Goal: Task Accomplishment & Management: Use online tool/utility

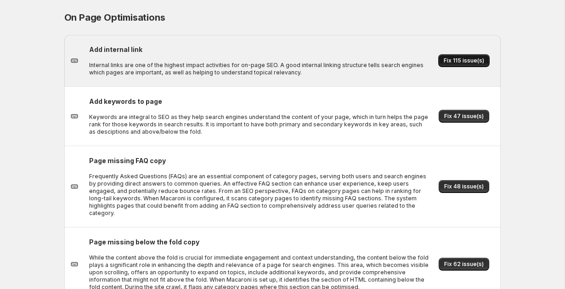
click at [463, 62] on span "Fix 115 issue(s)" at bounding box center [464, 60] width 40 height 7
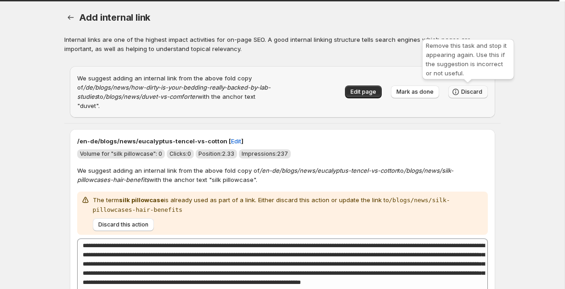
click at [486, 88] on button "Discard" at bounding box center [468, 91] width 40 height 13
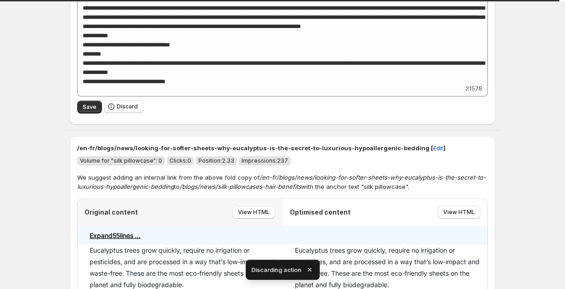
scroll to position [208, 0]
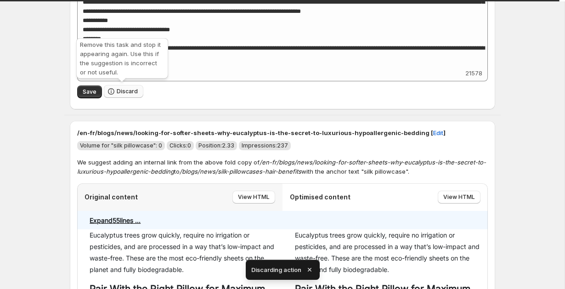
click at [128, 93] on span "Discard" at bounding box center [127, 91] width 21 height 7
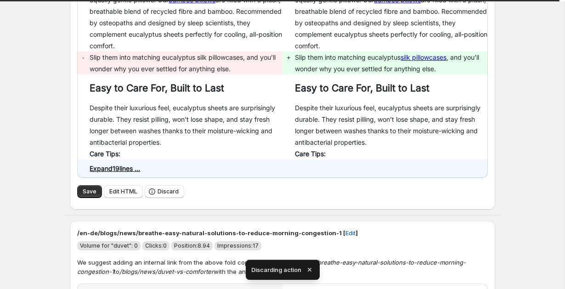
scroll to position [291, 0]
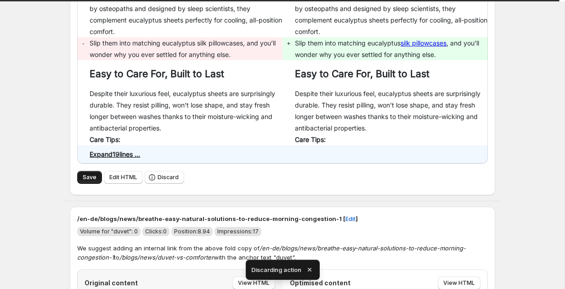
click at [85, 175] on span "Save" at bounding box center [90, 177] width 14 height 7
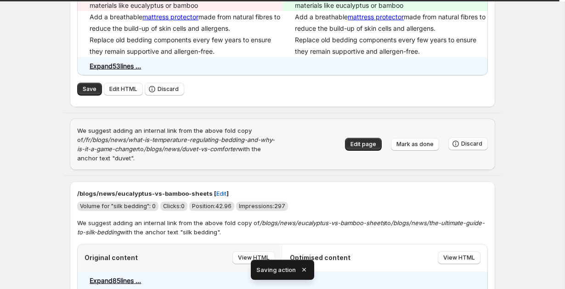
scroll to position [279, 0]
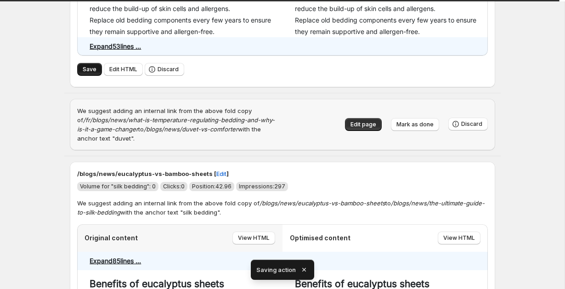
click at [83, 68] on span "Save" at bounding box center [90, 69] width 14 height 7
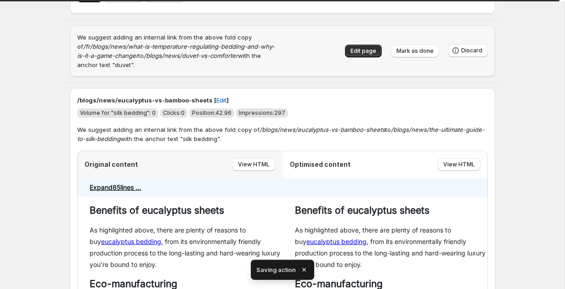
scroll to position [376, 0]
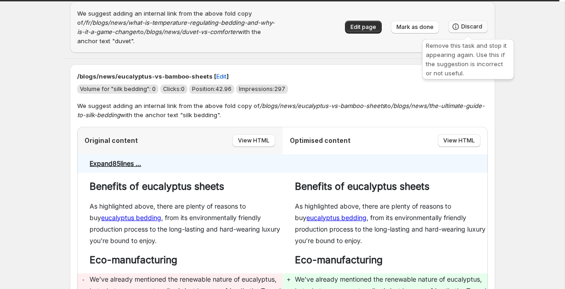
click at [476, 23] on button "Discard" at bounding box center [468, 26] width 40 height 13
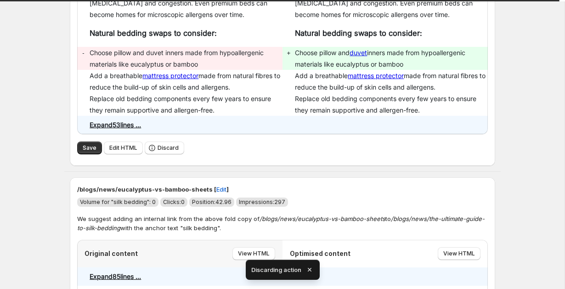
scroll to position [203, 0]
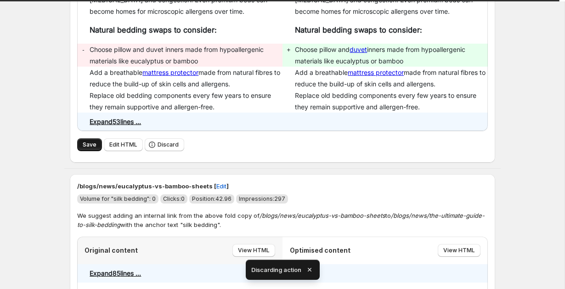
click at [80, 151] on div "Save Edit HTML Discard" at bounding box center [282, 144] width 411 height 13
click at [81, 149] on button "Save" at bounding box center [89, 144] width 25 height 13
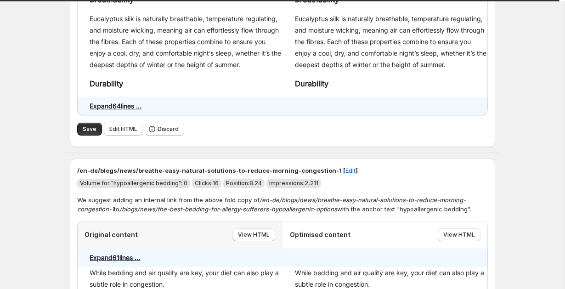
scroll to position [731, 0]
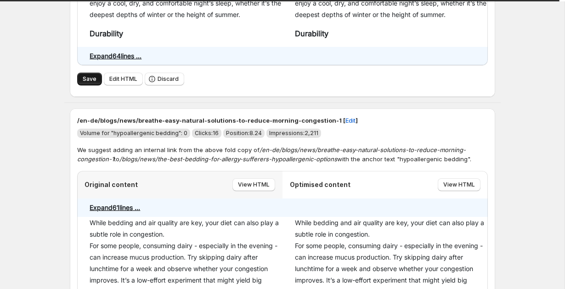
click at [83, 79] on span "Save" at bounding box center [90, 78] width 14 height 7
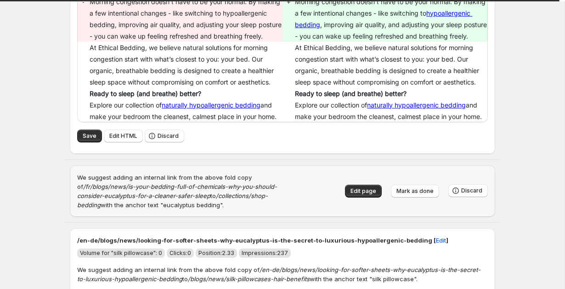
scroll to position [1075, 0]
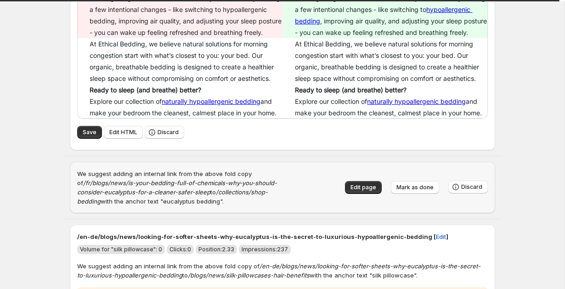
click at [87, 138] on div "Save Edit HTML Discard" at bounding box center [282, 132] width 411 height 13
click at [87, 139] on button "Save" at bounding box center [89, 132] width 25 height 13
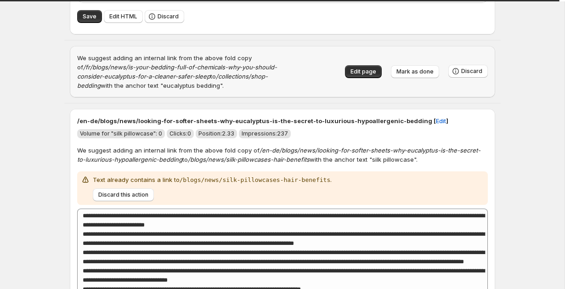
scroll to position [1195, 0]
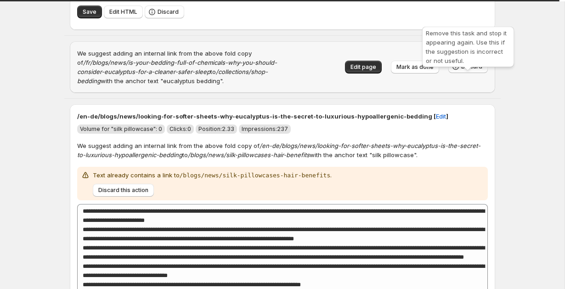
click at [471, 70] on span "Discard" at bounding box center [471, 66] width 21 height 7
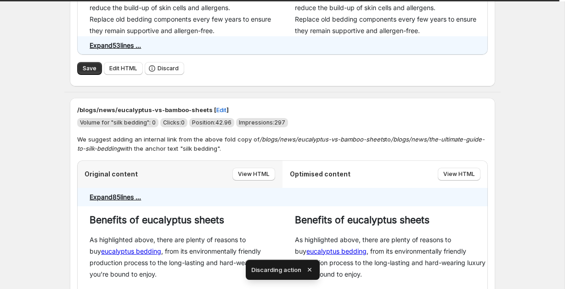
scroll to position [287, 0]
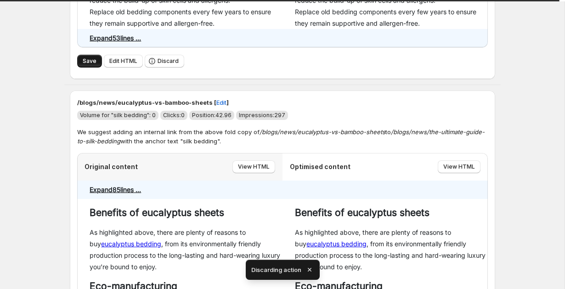
click at [92, 60] on span "Save" at bounding box center [90, 60] width 14 height 7
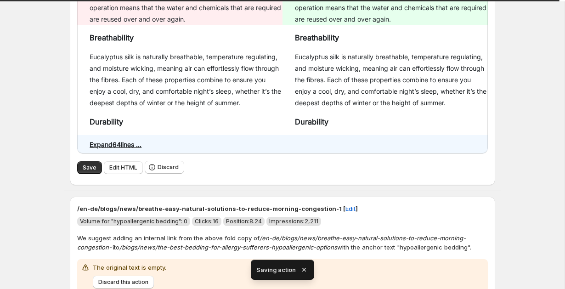
scroll to position [360, 0]
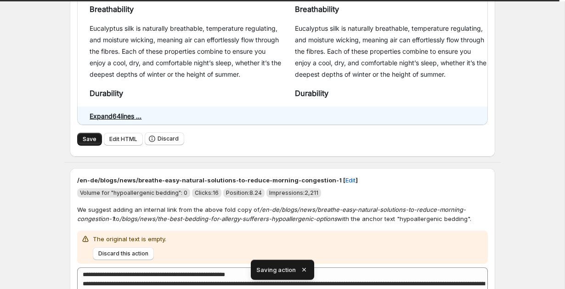
click at [87, 139] on span "Save" at bounding box center [90, 138] width 14 height 7
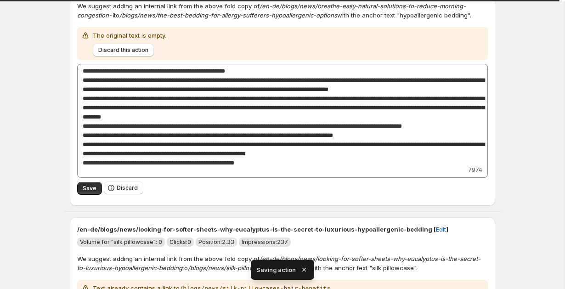
scroll to position [565, 0]
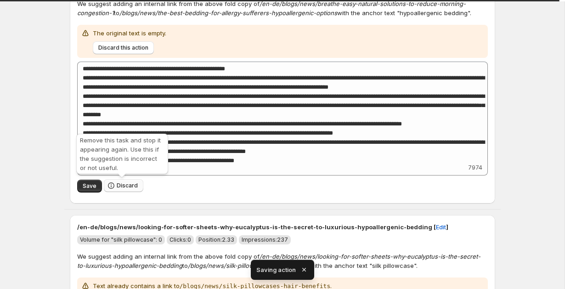
click at [120, 184] on span "Discard" at bounding box center [127, 185] width 21 height 7
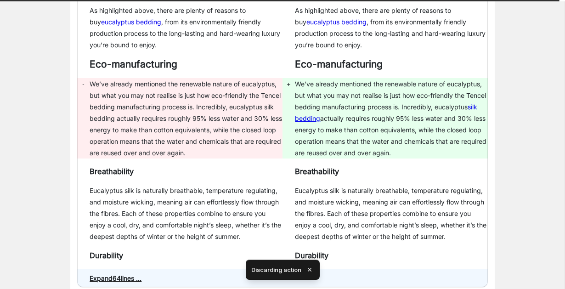
scroll to position [327, 0]
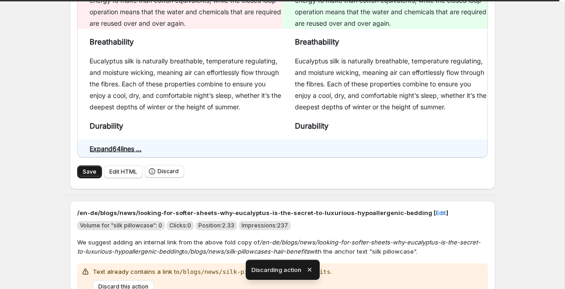
click at [85, 173] on span "Save" at bounding box center [90, 171] width 14 height 7
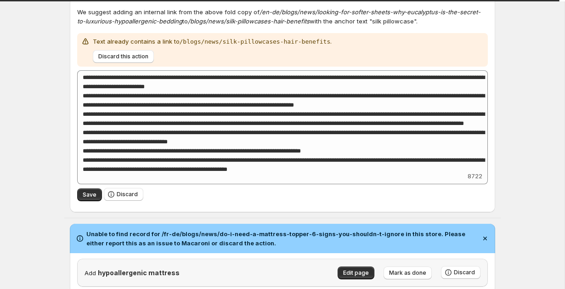
scroll to position [565, 0]
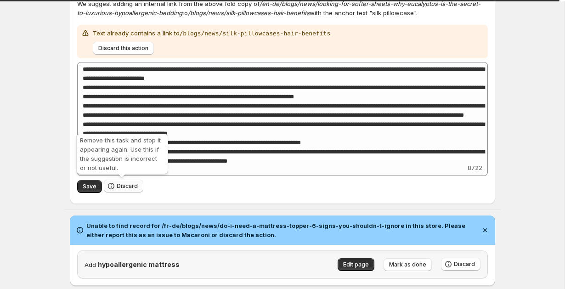
click at [130, 190] on button "Discard" at bounding box center [124, 186] width 40 height 13
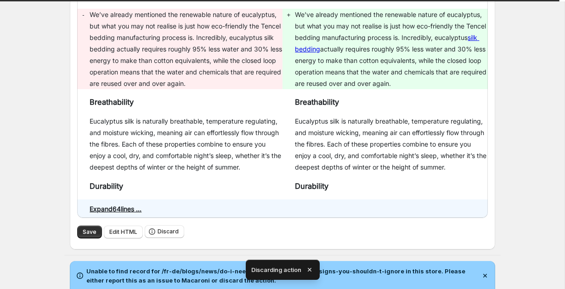
scroll to position [270, 0]
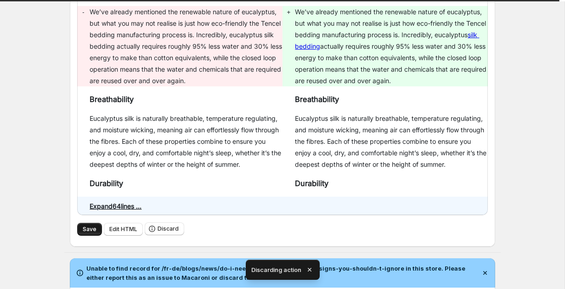
click at [85, 230] on span "Save" at bounding box center [90, 229] width 14 height 7
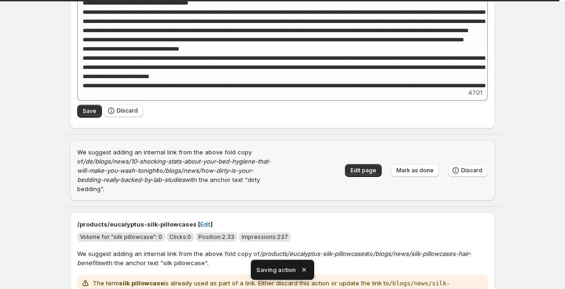
scroll to position [0, 0]
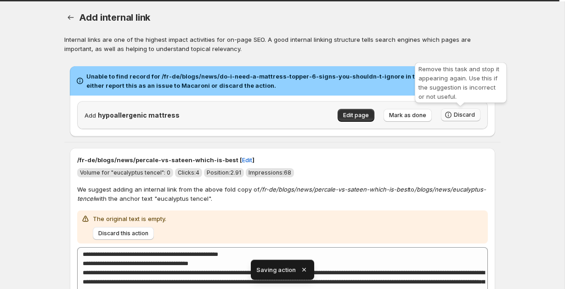
click at [452, 110] on button "Discard" at bounding box center [461, 114] width 40 height 13
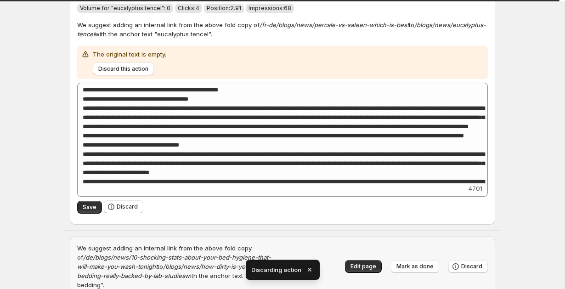
scroll to position [94, 0]
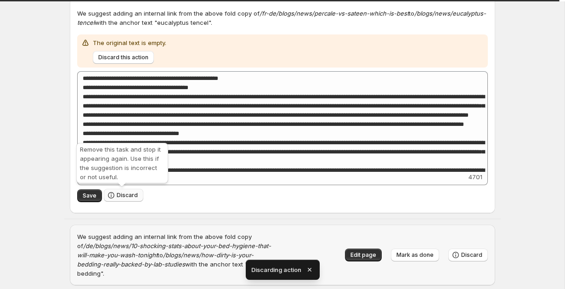
click at [117, 198] on span "Discard" at bounding box center [127, 195] width 21 height 7
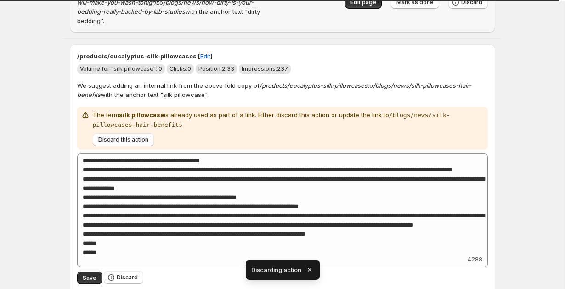
scroll to position [0, 0]
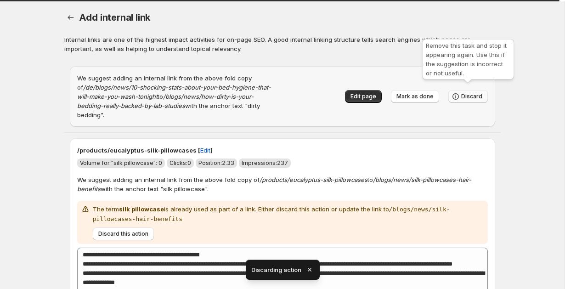
click at [469, 95] on button "Discard" at bounding box center [468, 96] width 40 height 13
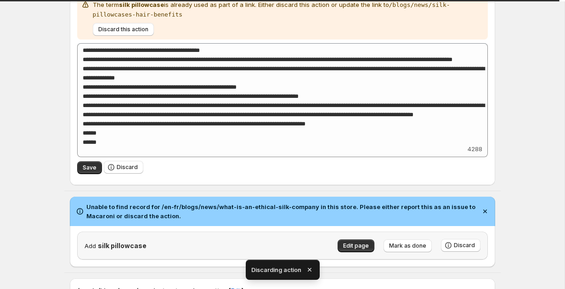
scroll to position [192, 0]
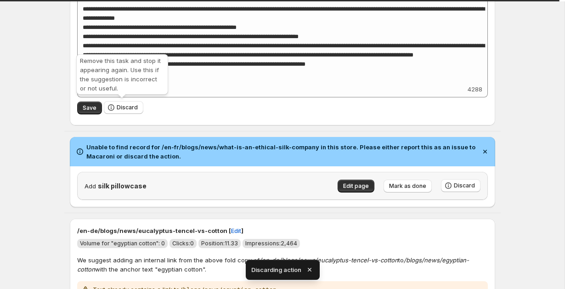
click at [124, 98] on div "Remove this task and stop it appearing again. Use this if the suggestion is inc…" at bounding box center [122, 76] width 96 height 48
click at [125, 104] on span "Discard" at bounding box center [127, 107] width 21 height 7
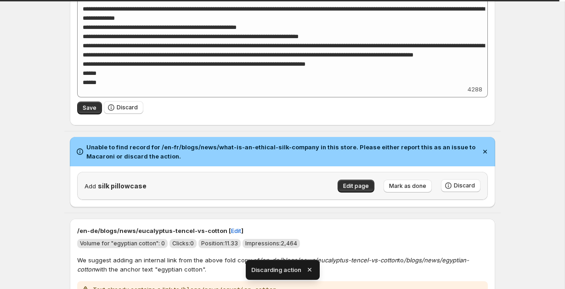
scroll to position [0, 0]
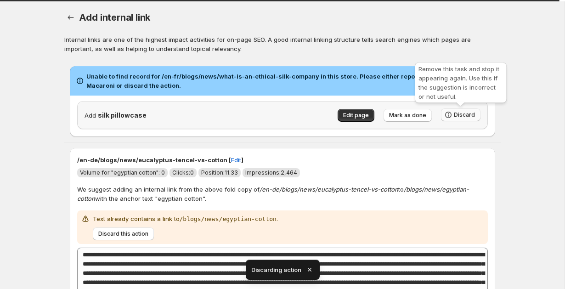
click at [449, 114] on icon "button" at bounding box center [448, 114] width 9 height 9
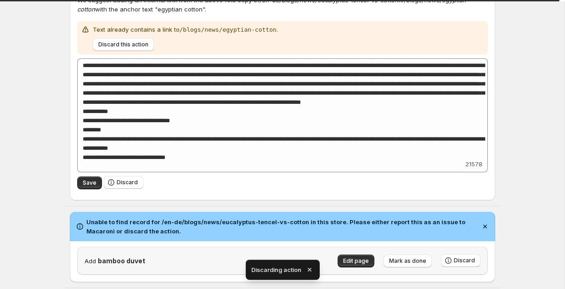
scroll to position [117, 0]
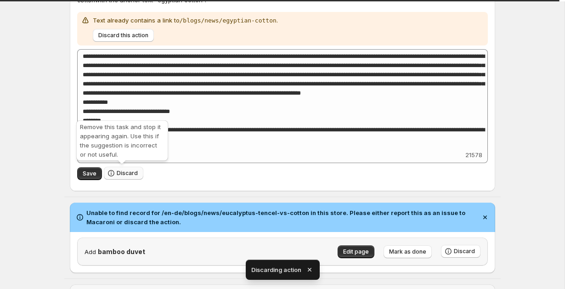
click at [125, 177] on button "Discard" at bounding box center [124, 173] width 40 height 13
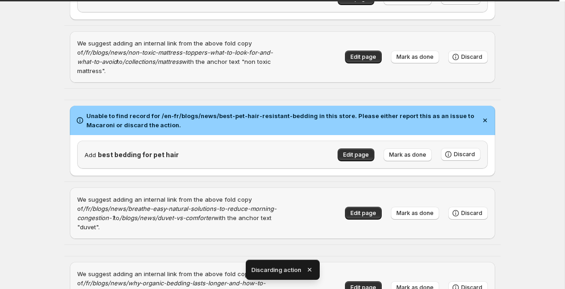
scroll to position [0, 0]
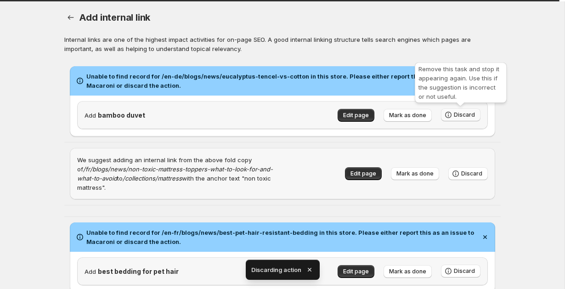
click at [472, 110] on button "Discard" at bounding box center [461, 114] width 40 height 13
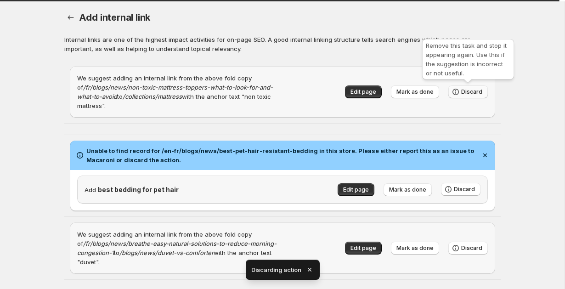
click at [468, 95] on button "Discard" at bounding box center [468, 91] width 40 height 13
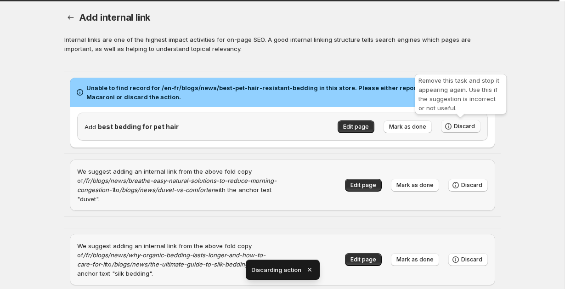
click at [471, 123] on button "Discard" at bounding box center [461, 126] width 40 height 13
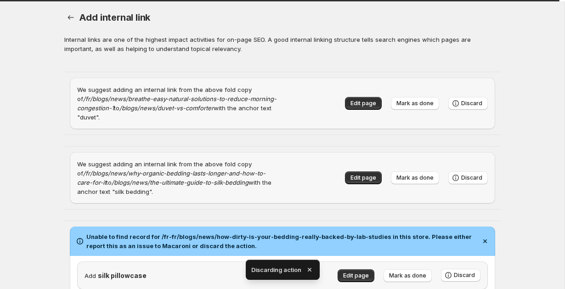
scroll to position [0, 0]
click at [462, 99] on span "Discard" at bounding box center [471, 102] width 21 height 7
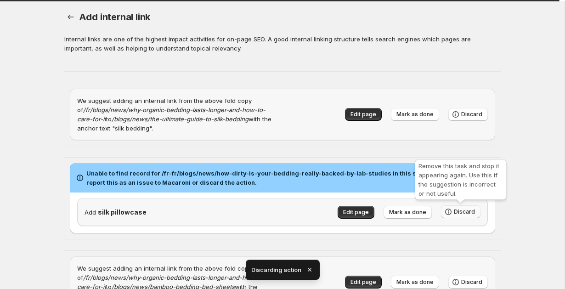
click at [465, 216] on button "Discard" at bounding box center [461, 211] width 40 height 13
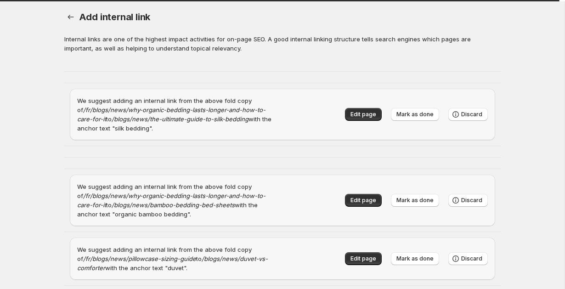
scroll to position [0, 0]
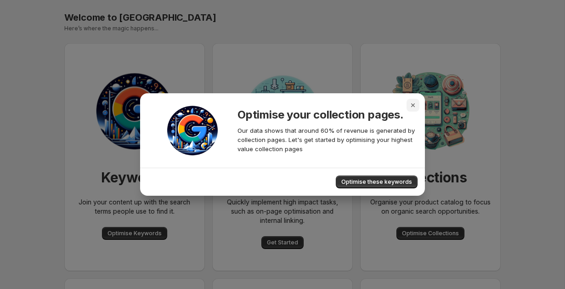
click at [417, 106] on icon "Close" at bounding box center [412, 105] width 9 height 9
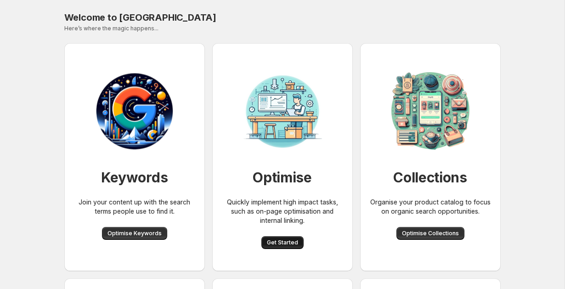
click at [291, 245] on span "Get Started" at bounding box center [282, 242] width 31 height 7
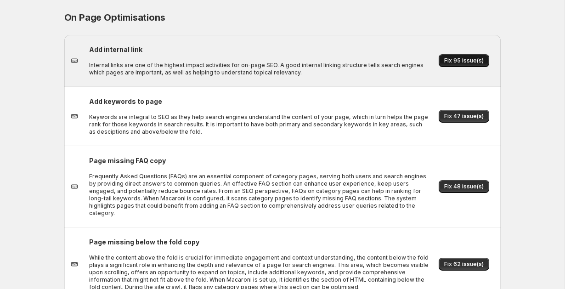
click at [448, 61] on span "Fix 95 issue(s)" at bounding box center [464, 60] width 40 height 7
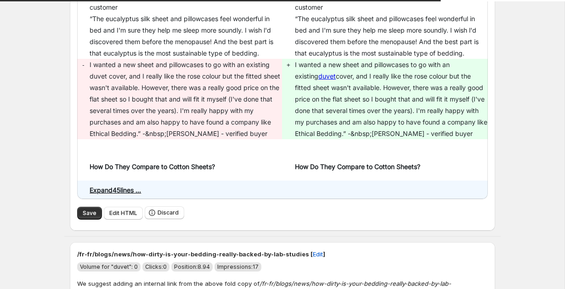
scroll to position [237, 0]
click at [83, 210] on span "Save" at bounding box center [90, 212] width 14 height 7
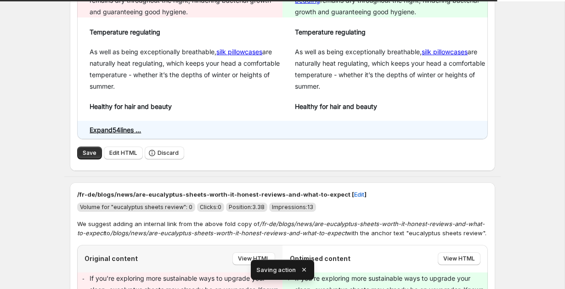
scroll to position [167, 0]
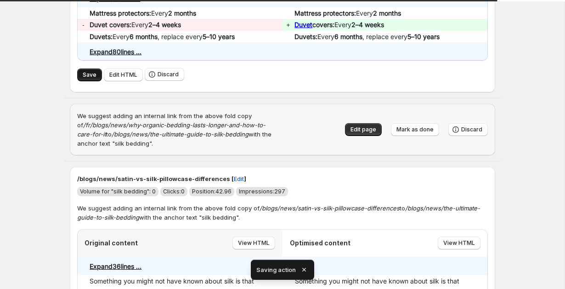
click at [83, 71] on span "Save" at bounding box center [90, 74] width 14 height 7
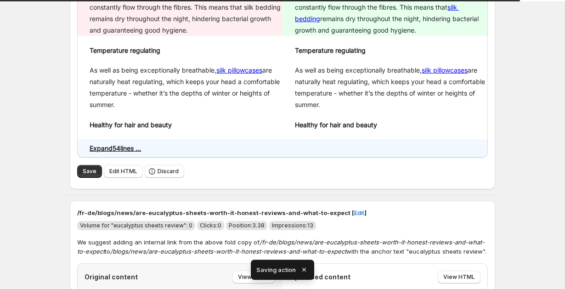
scroll to position [567, 0]
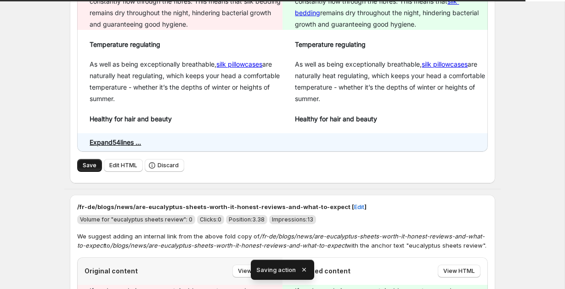
click at [88, 162] on span "Save" at bounding box center [90, 165] width 14 height 7
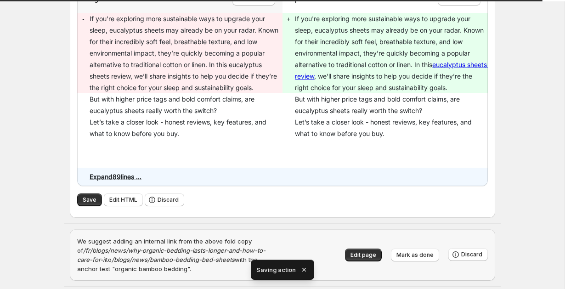
scroll to position [858, 0]
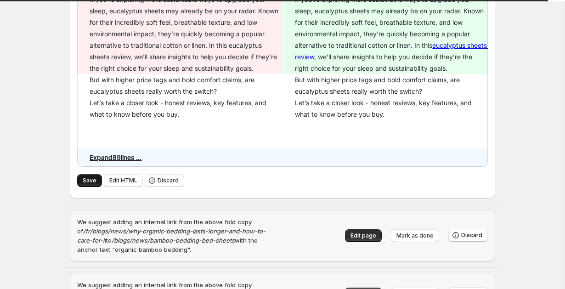
click at [81, 174] on button "Save" at bounding box center [89, 180] width 25 height 13
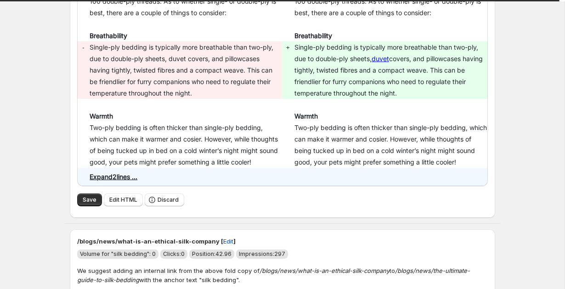
scroll to position [1471, 0]
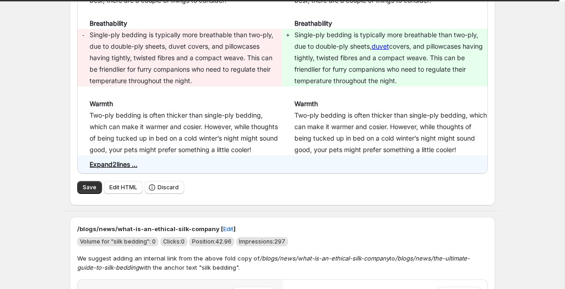
click at [79, 181] on div "Save Edit HTML Discard" at bounding box center [282, 187] width 411 height 13
click at [80, 181] on button "Save" at bounding box center [89, 187] width 25 height 13
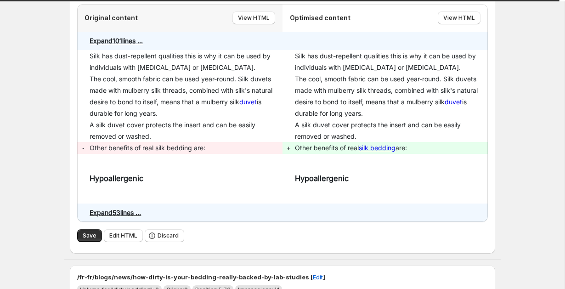
scroll to position [1756, 0]
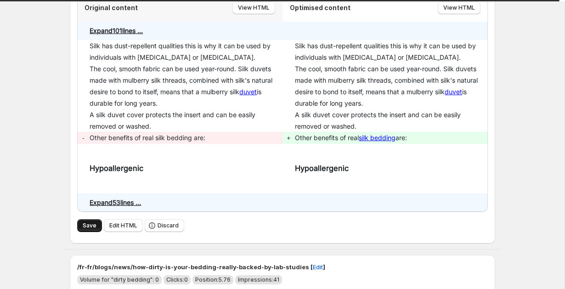
click at [84, 222] on span "Save" at bounding box center [90, 225] width 14 height 7
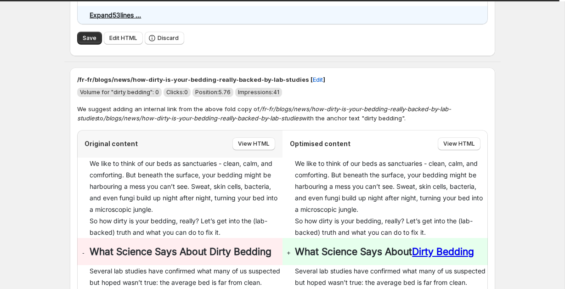
scroll to position [2155, 0]
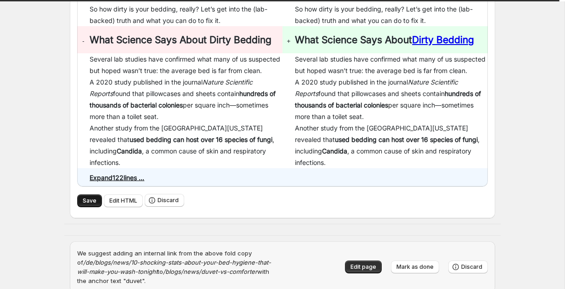
click at [81, 194] on button "Save" at bounding box center [89, 200] width 25 height 13
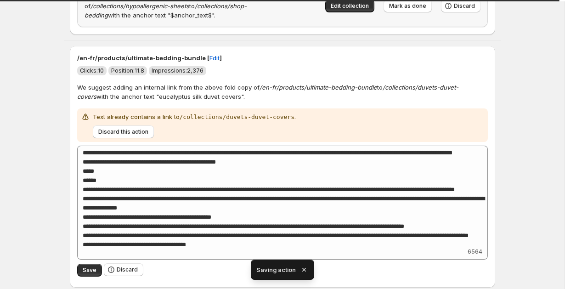
scroll to position [2258, 0]
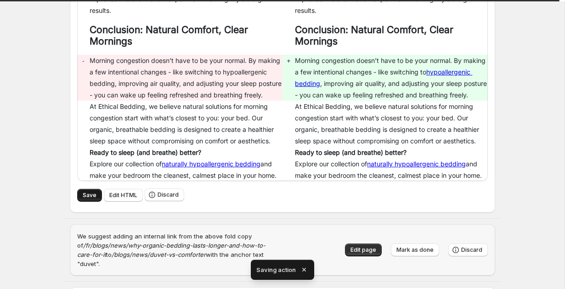
click at [94, 198] on span "Save" at bounding box center [90, 195] width 14 height 7
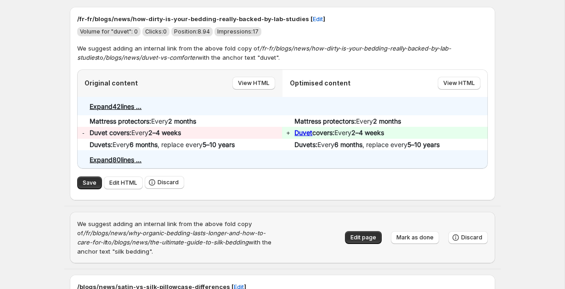
scroll to position [90, 0]
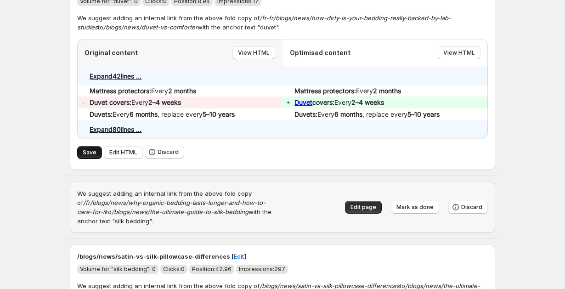
click at [96, 147] on button "Save" at bounding box center [89, 152] width 25 height 13
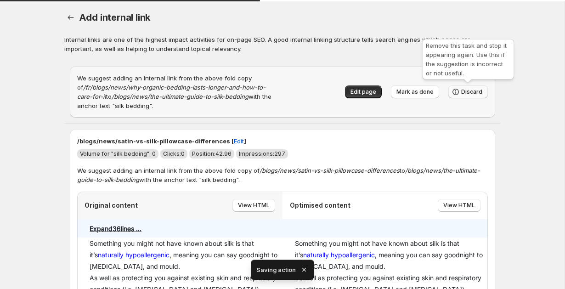
click at [470, 88] on span "Discard" at bounding box center [471, 91] width 21 height 7
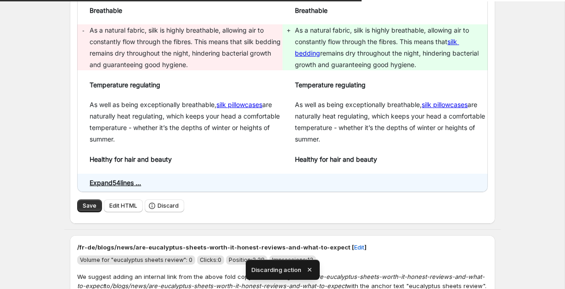
scroll to position [299, 0]
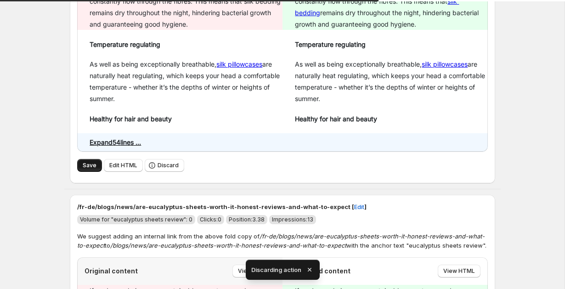
click at [99, 159] on button "Save" at bounding box center [89, 165] width 25 height 13
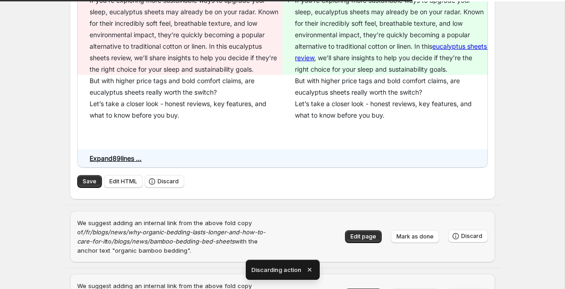
scroll to position [607, 0]
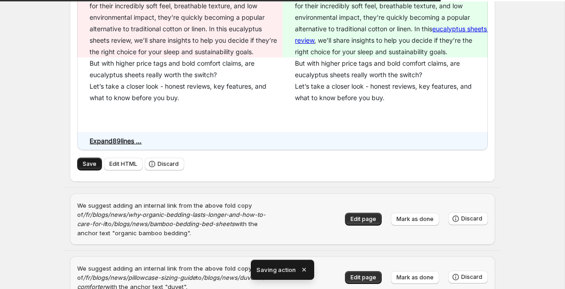
click at [84, 160] on span "Save" at bounding box center [90, 163] width 14 height 7
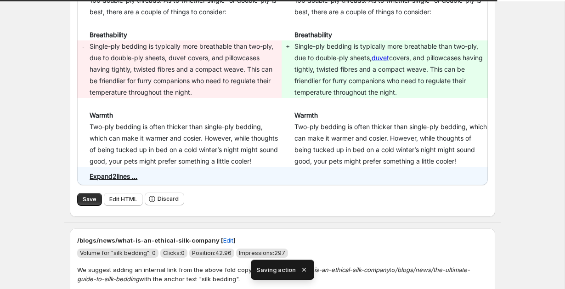
scroll to position [502, 0]
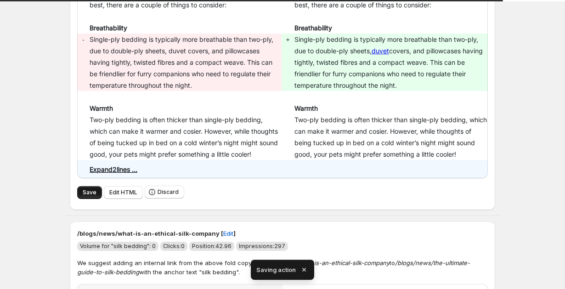
click at [88, 192] on span "Save" at bounding box center [90, 192] width 14 height 7
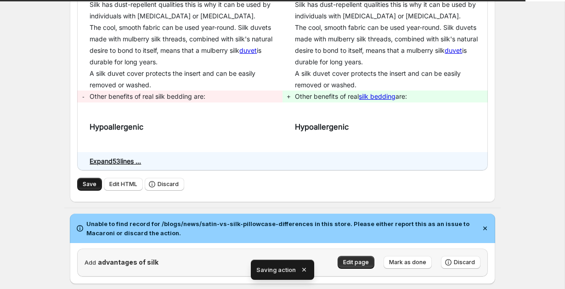
click at [93, 181] on span "Save" at bounding box center [90, 184] width 14 height 7
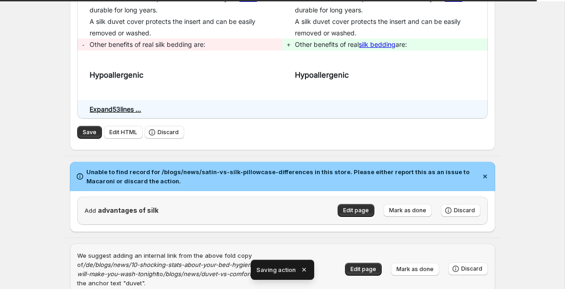
scroll to position [753, 0]
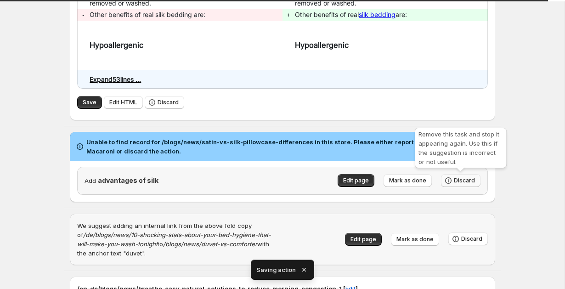
click at [459, 177] on span "Discard" at bounding box center [464, 180] width 21 height 7
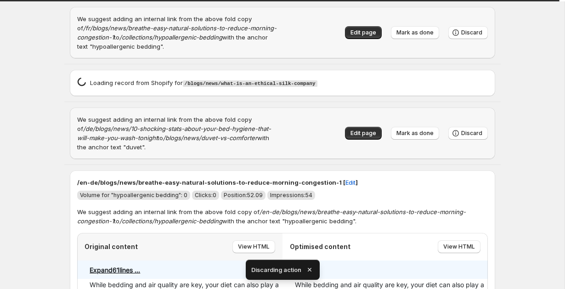
scroll to position [492, 0]
click at [459, 177] on p "/en-de/blogs/news/breathe-easy-natural-solutions-to-reduce-morning-congestion-1…" at bounding box center [282, 181] width 411 height 9
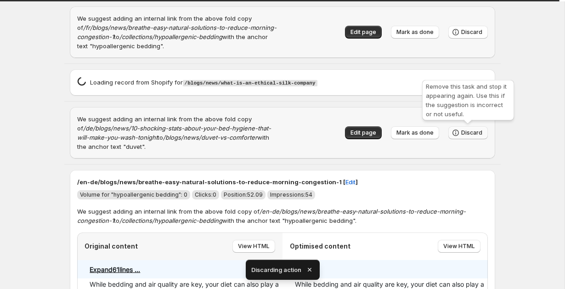
click at [460, 136] on icon "button" at bounding box center [455, 132] width 9 height 9
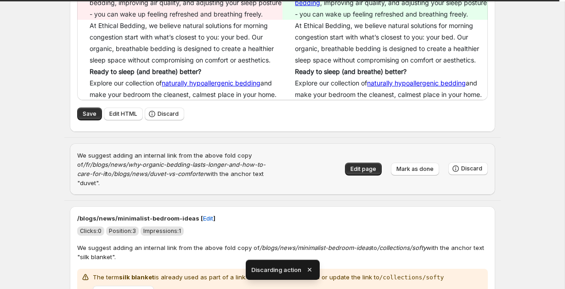
scroll to position [933, 0]
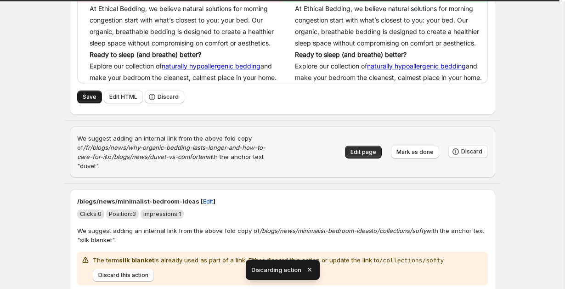
click at [96, 103] on button "Save" at bounding box center [89, 96] width 25 height 13
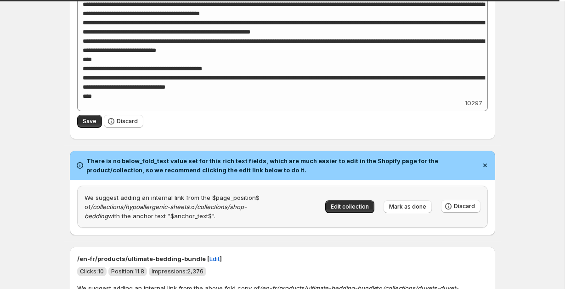
scroll to position [1276, 0]
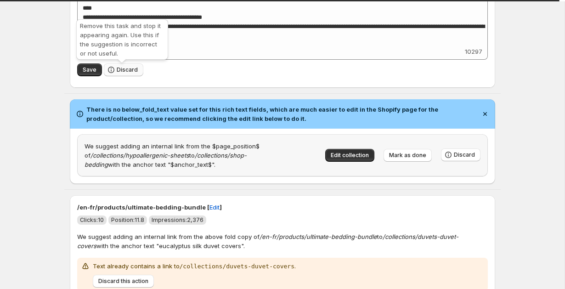
click at [129, 68] on span "Discard" at bounding box center [127, 69] width 21 height 7
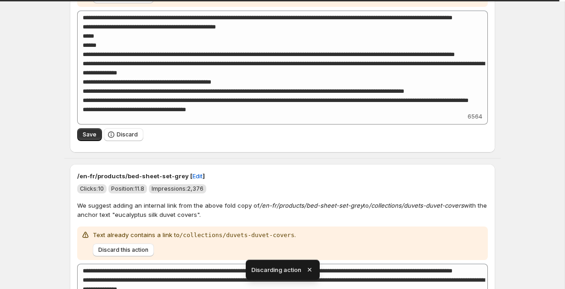
scroll to position [1566, 0]
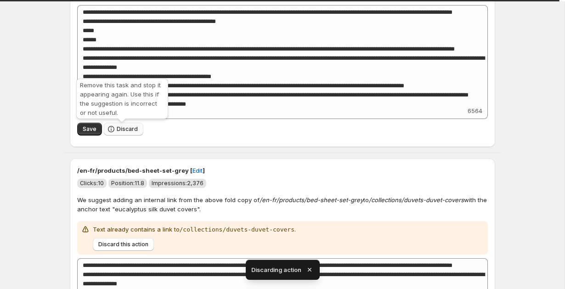
click at [122, 134] on button "Discard" at bounding box center [124, 129] width 40 height 13
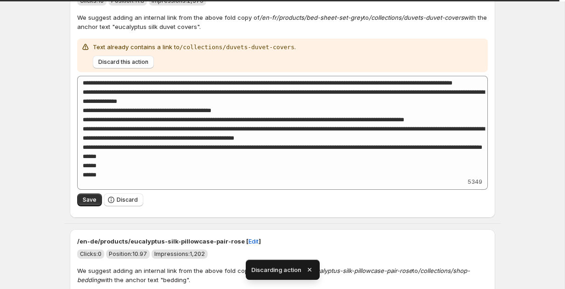
scroll to position [1813, 0]
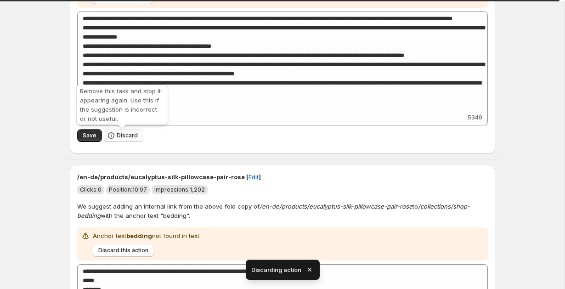
click at [115, 133] on button "Discard" at bounding box center [124, 135] width 40 height 13
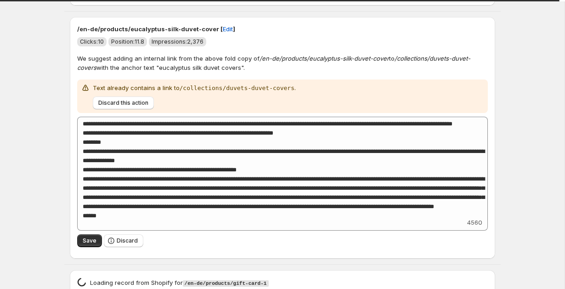
scroll to position [2101, 0]
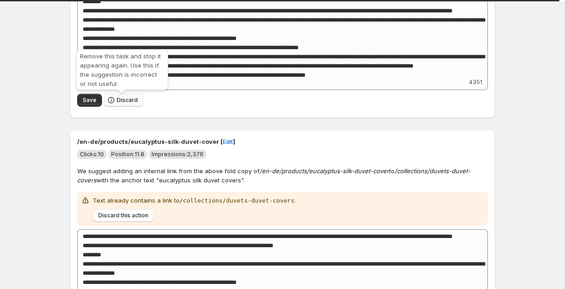
click at [117, 103] on span "Discard" at bounding box center [127, 99] width 21 height 7
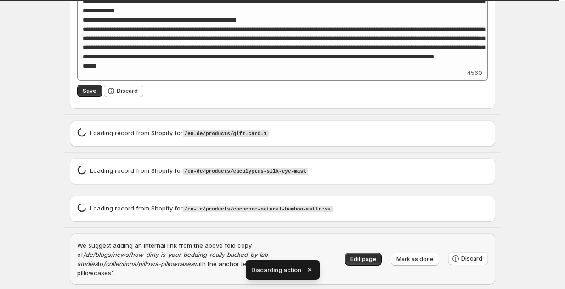
scroll to position [2370, 0]
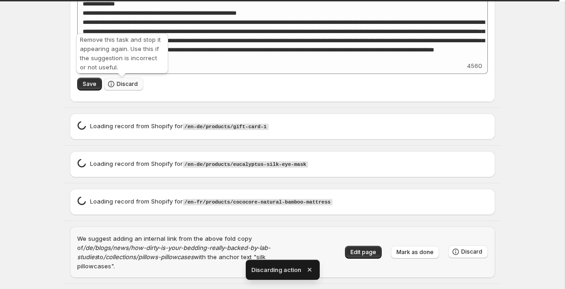
click at [121, 90] on button "Discard" at bounding box center [124, 84] width 40 height 13
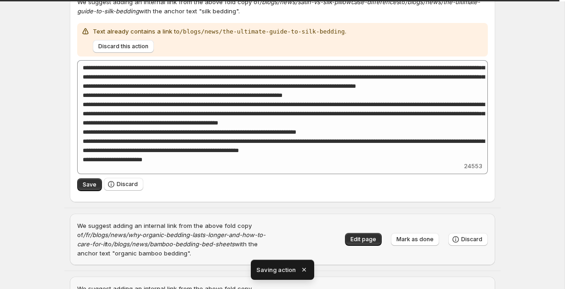
scroll to position [121, 0]
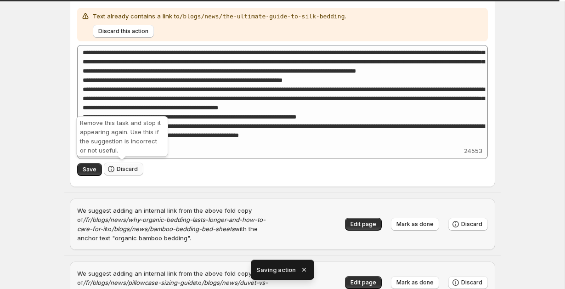
click at [130, 171] on span "Discard" at bounding box center [127, 168] width 21 height 7
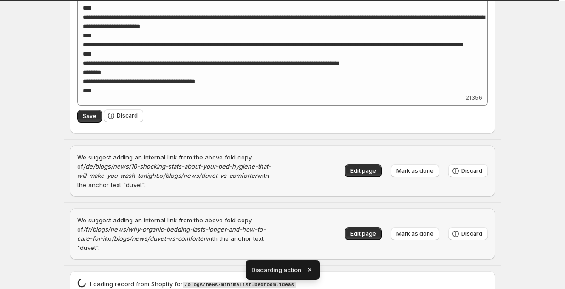
scroll to position [419, 0]
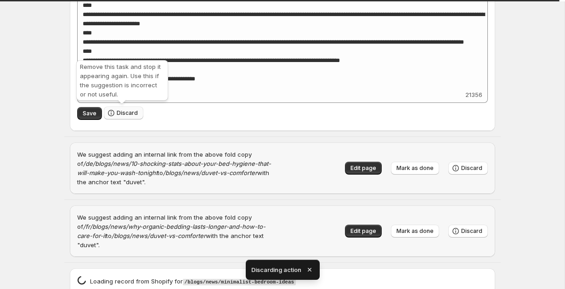
click at [119, 116] on button "Discard" at bounding box center [124, 113] width 40 height 13
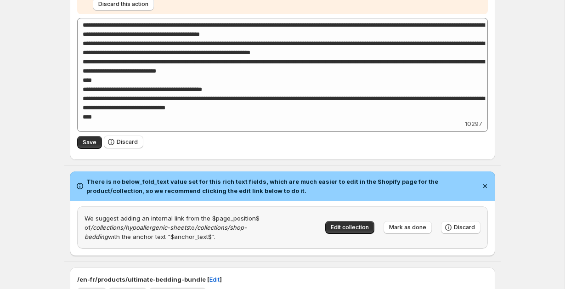
scroll to position [519, 0]
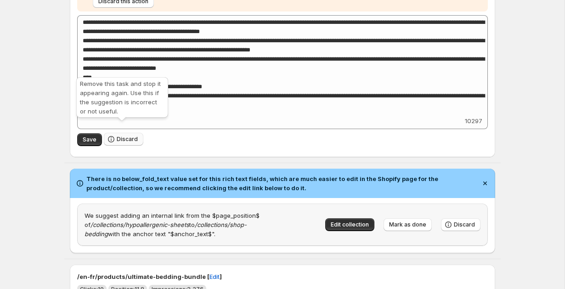
click at [117, 135] on span "Discard" at bounding box center [127, 138] width 21 height 7
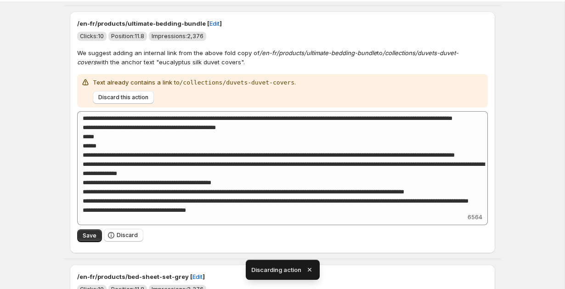
scroll to position [266, 0]
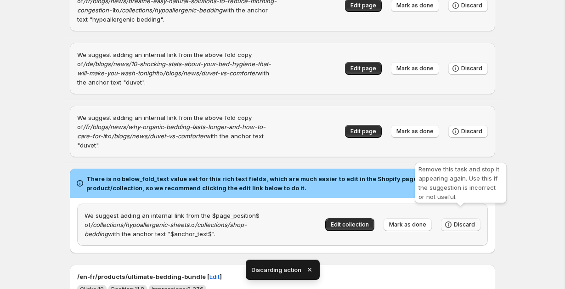
click at [451, 221] on icon "button" at bounding box center [448, 224] width 6 height 6
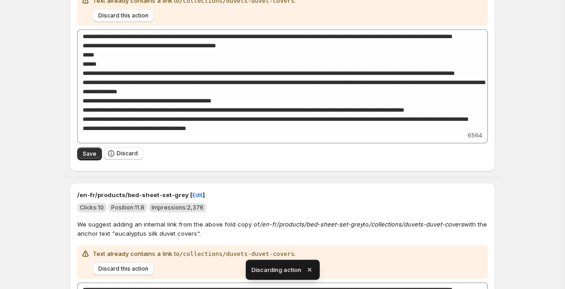
scroll to position [513, 0]
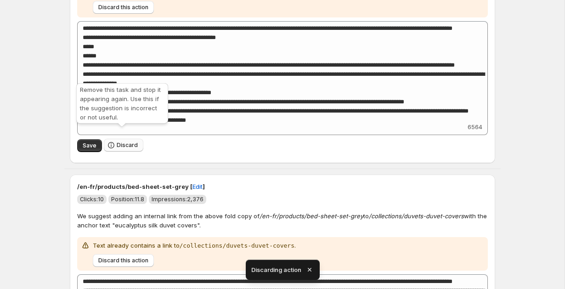
click at [117, 141] on span "Discard" at bounding box center [127, 144] width 21 height 7
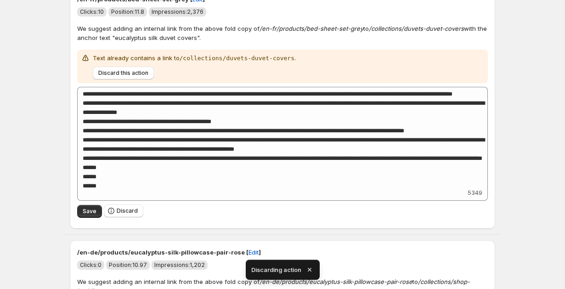
scroll to position [452, 0]
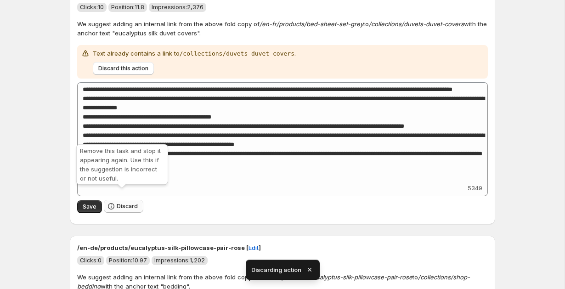
click at [128, 203] on span "Discard" at bounding box center [127, 206] width 21 height 7
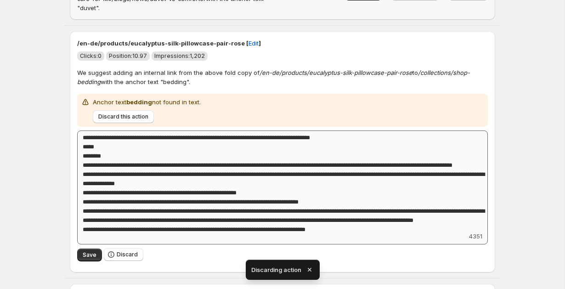
scroll to position [404, 0]
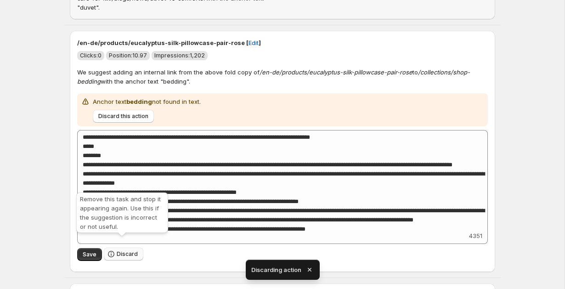
click at [119, 250] on span "Discard" at bounding box center [127, 253] width 21 height 7
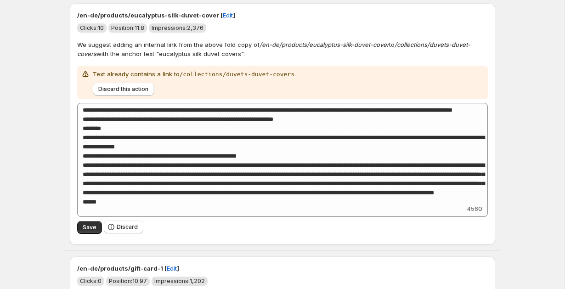
scroll to position [436, 0]
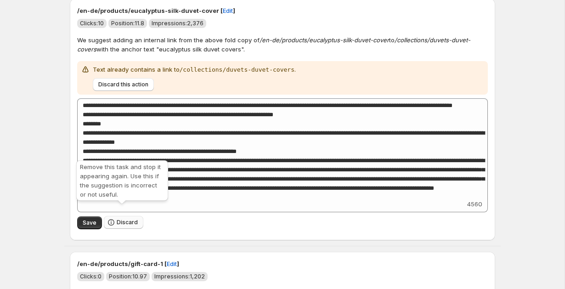
click at [131, 216] on button "Discard" at bounding box center [124, 222] width 40 height 13
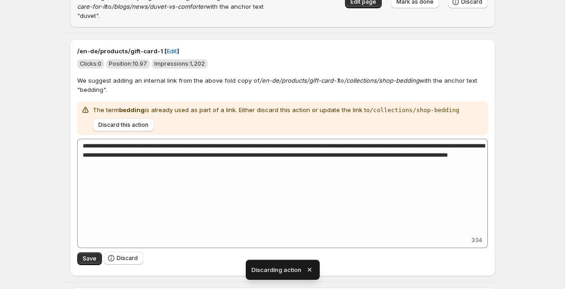
scroll to position [474, 0]
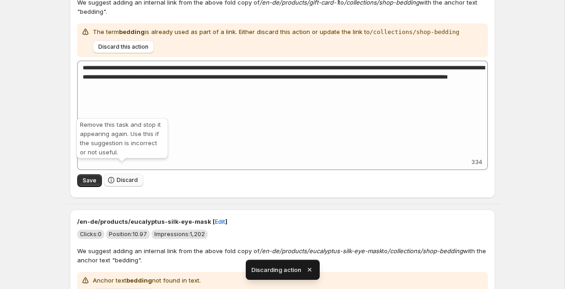
click at [118, 176] on span "Discard" at bounding box center [127, 179] width 21 height 7
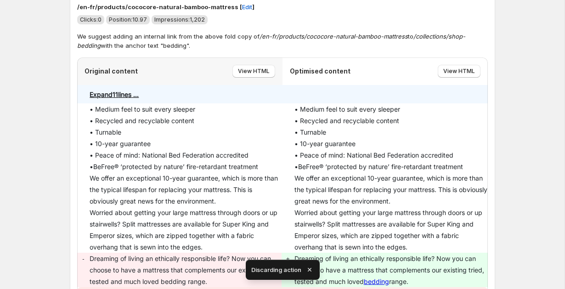
scroll to position [497, 0]
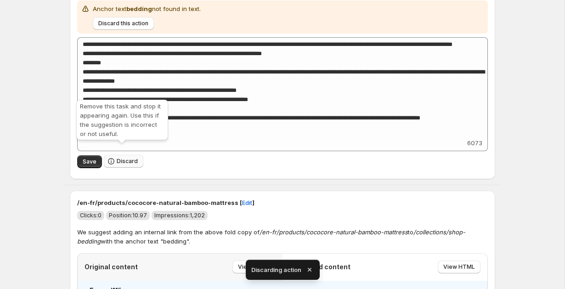
click at [113, 158] on button "Discard" at bounding box center [124, 161] width 40 height 13
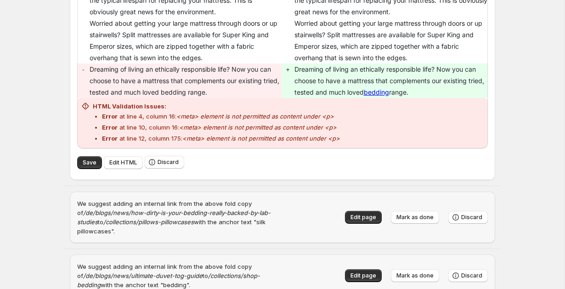
scroll to position [646, 0]
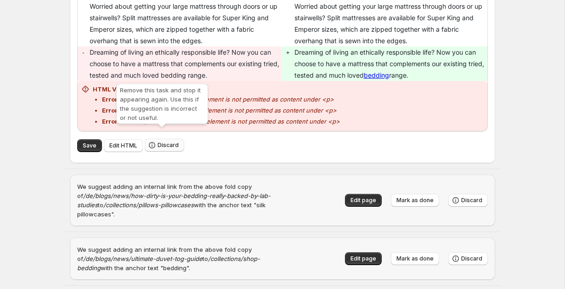
click at [149, 141] on icon "button" at bounding box center [151, 145] width 9 height 9
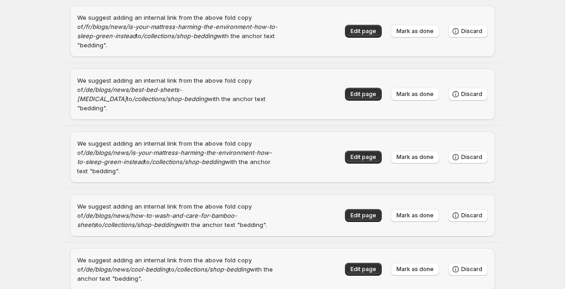
scroll to position [969, 0]
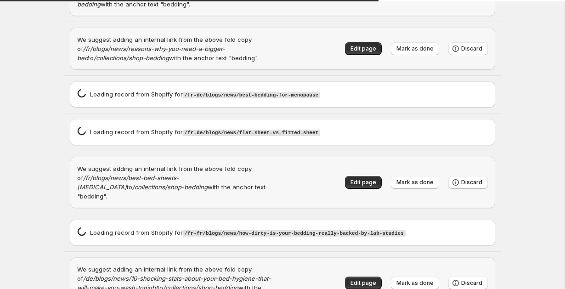
scroll to position [2001, 0]
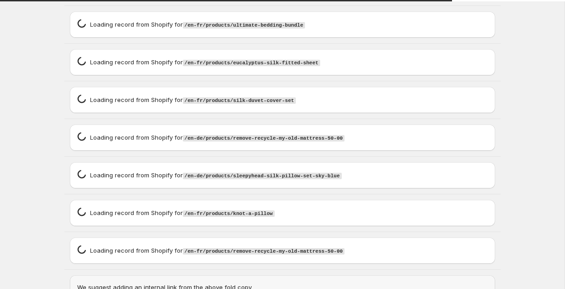
scroll to position [2816, 0]
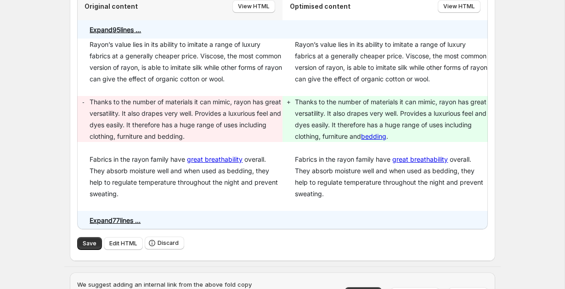
scroll to position [1764, 0]
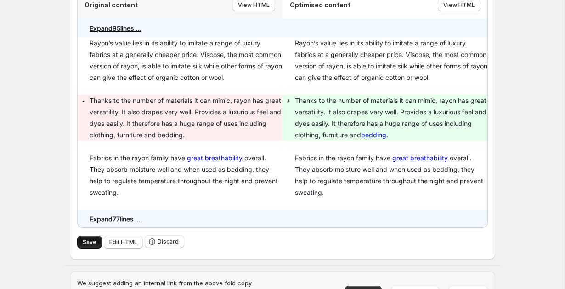
click at [87, 236] on button "Save" at bounding box center [89, 242] width 25 height 13
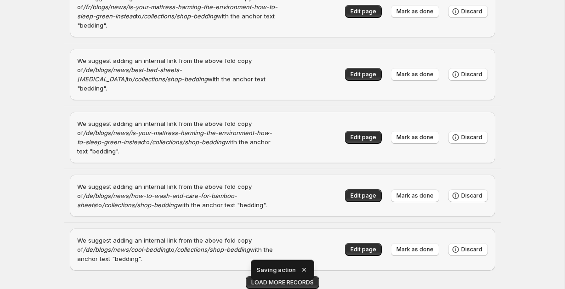
scroll to position [969, 0]
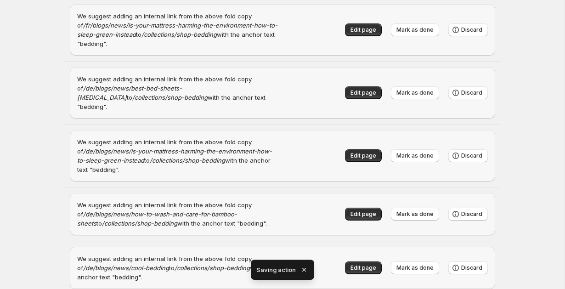
click at [303, 269] on icon "button" at bounding box center [304, 270] width 4 height 4
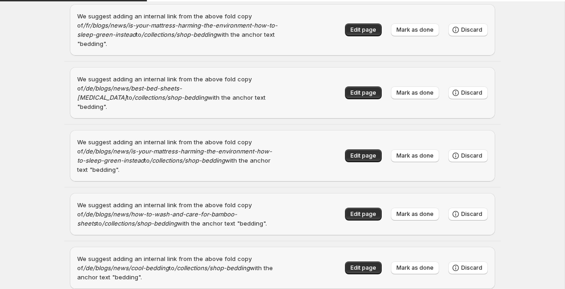
scroll to position [2001, 0]
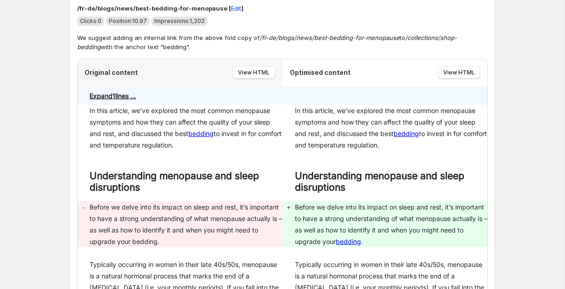
scroll to position [2472, 0]
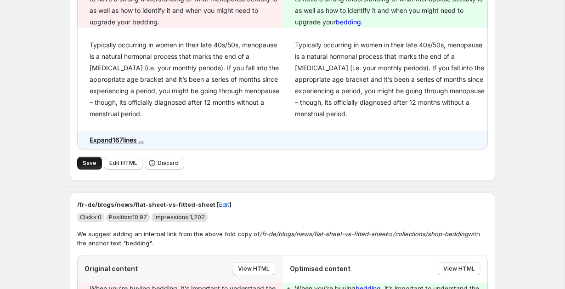
click at [91, 159] on span "Save" at bounding box center [90, 162] width 14 height 7
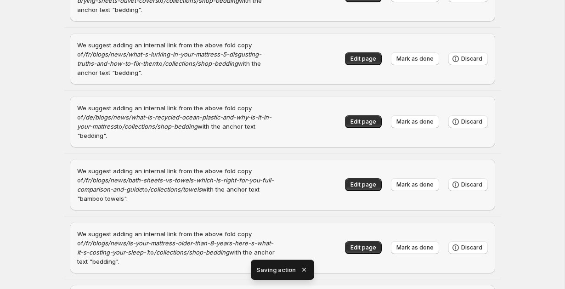
scroll to position [969, 0]
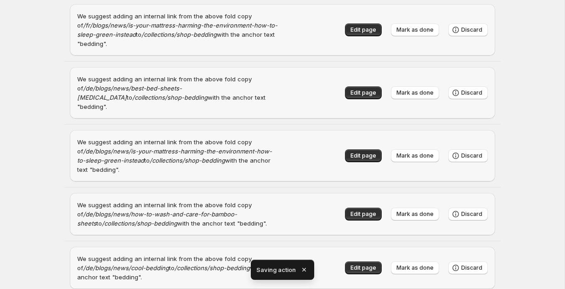
click at [304, 269] on icon "button" at bounding box center [304, 270] width 4 height 4
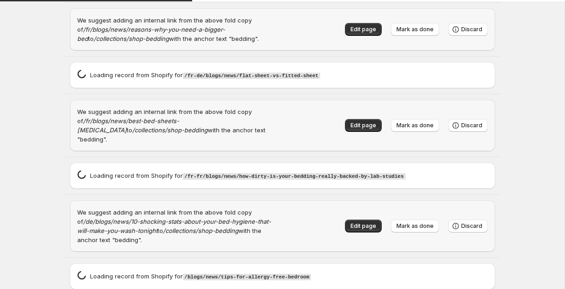
scroll to position [2001, 0]
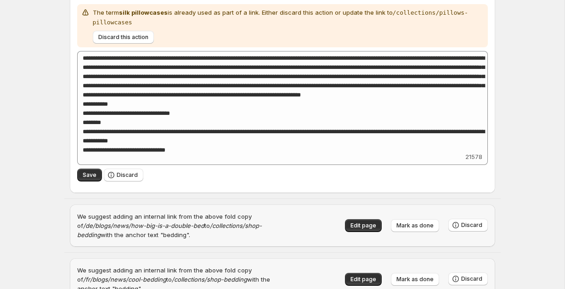
scroll to position [7273, 0]
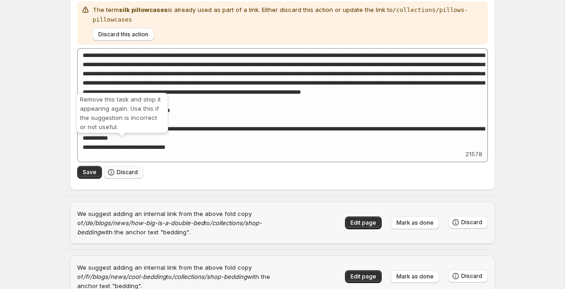
click at [133, 166] on button "Discard" at bounding box center [124, 172] width 40 height 13
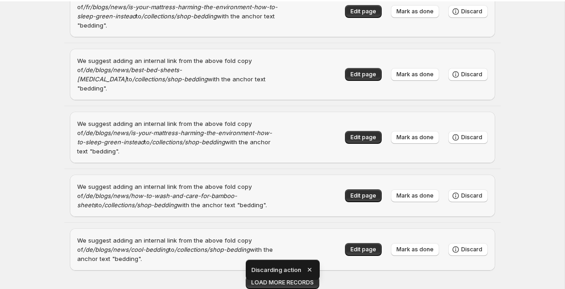
scroll to position [969, 0]
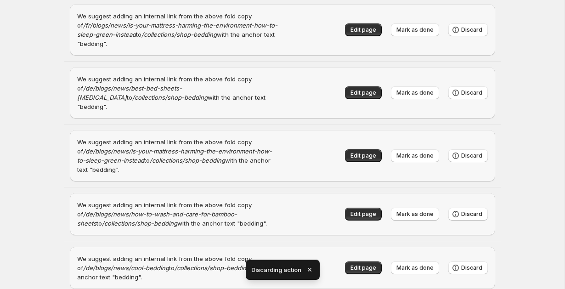
click at [312, 270] on icon "button" at bounding box center [309, 269] width 9 height 9
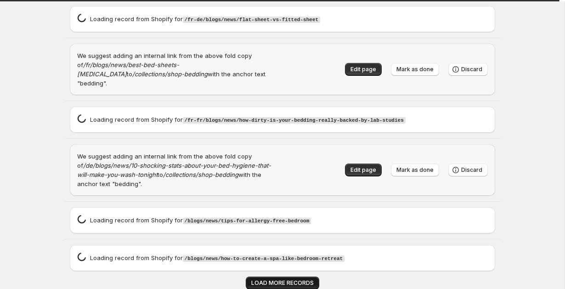
scroll to position [1975, 0]
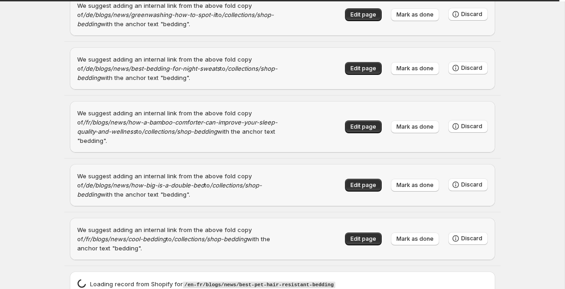
scroll to position [6162, 0]
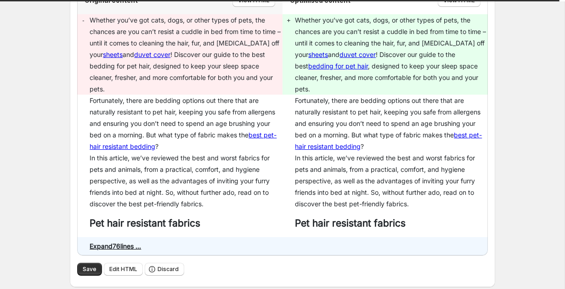
scroll to position [7207, 0]
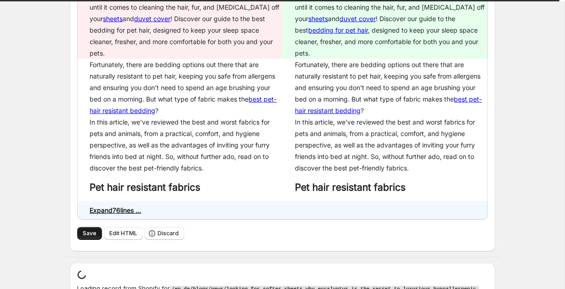
click at [86, 230] on span "Save" at bounding box center [90, 233] width 14 height 7
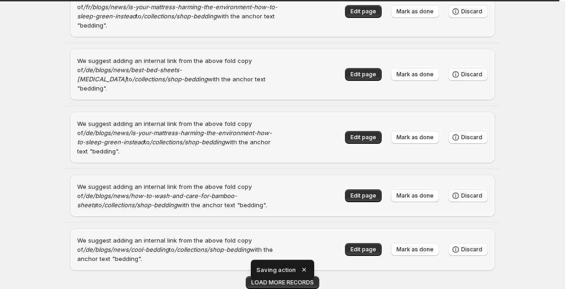
scroll to position [969, 0]
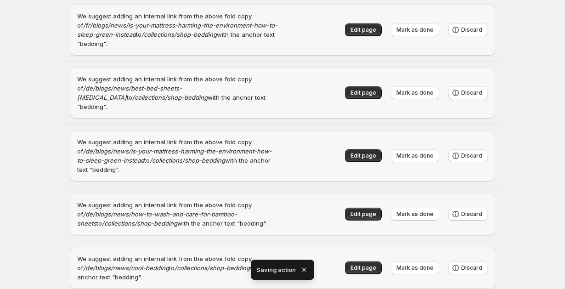
click at [304, 269] on icon "button" at bounding box center [303, 269] width 9 height 9
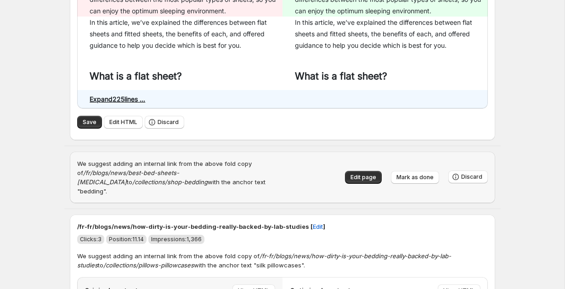
scroll to position [2383, 0]
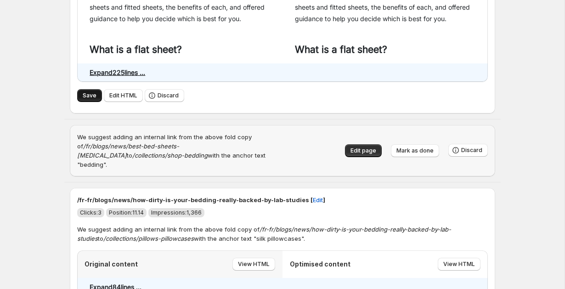
click at [89, 89] on button "Save" at bounding box center [89, 95] width 25 height 13
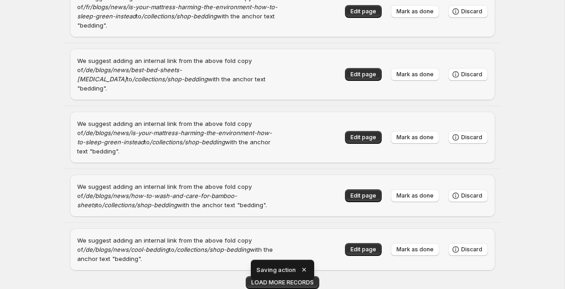
scroll to position [969, 0]
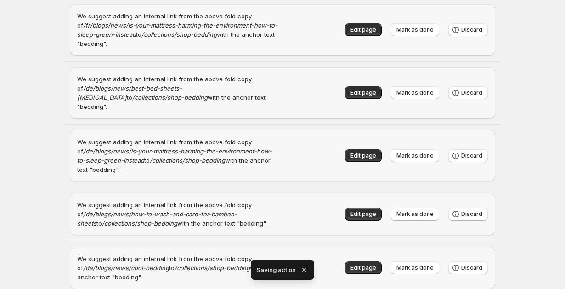
click at [305, 267] on icon "button" at bounding box center [303, 269] width 9 height 9
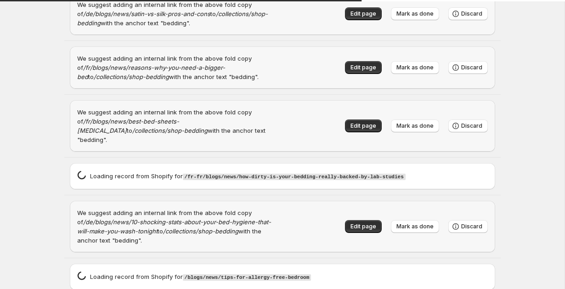
scroll to position [2001, 0]
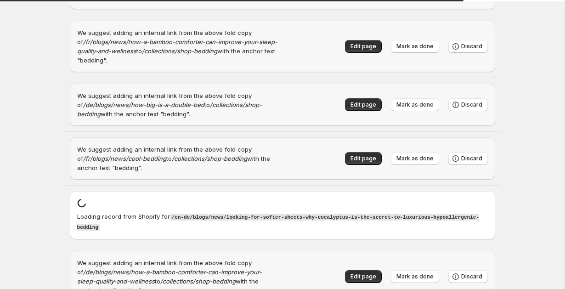
scroll to position [2893, 0]
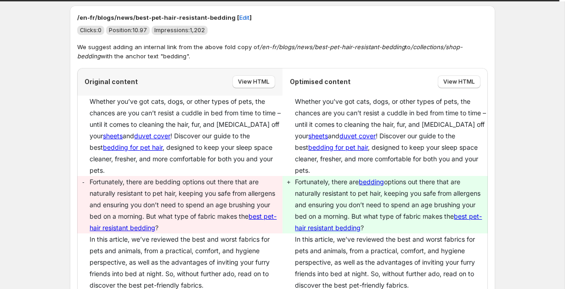
scroll to position [8456, 0]
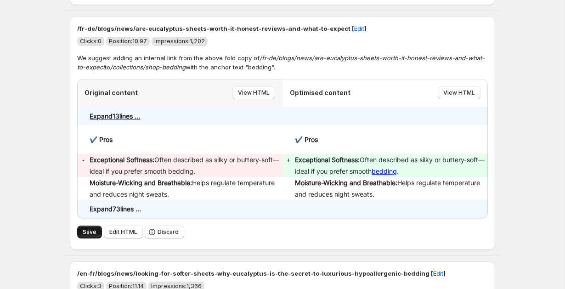
click at [88, 228] on span "Save" at bounding box center [90, 231] width 14 height 7
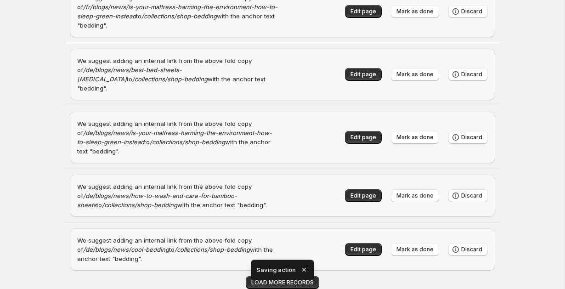
scroll to position [969, 0]
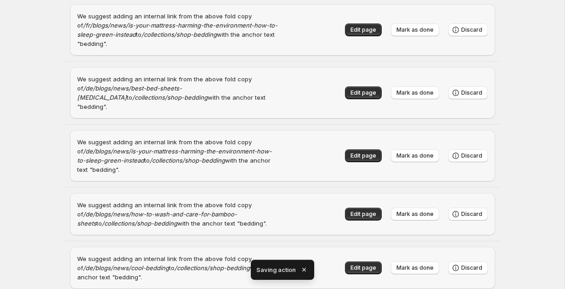
click at [303, 269] on icon "button" at bounding box center [304, 270] width 4 height 4
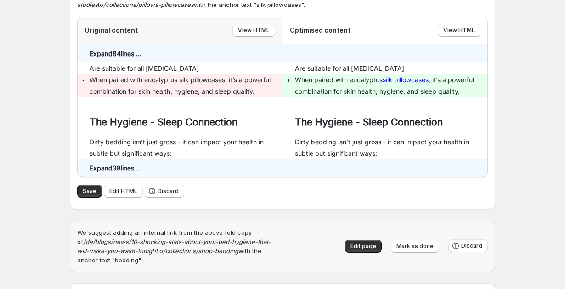
scroll to position [2368, 0]
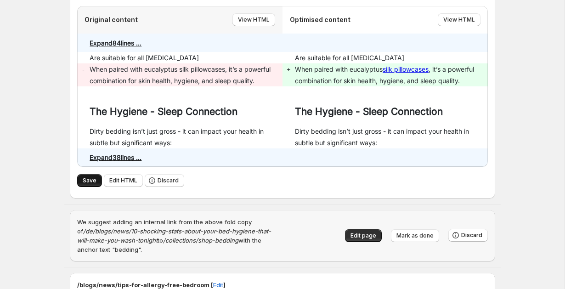
click at [85, 177] on span "Save" at bounding box center [90, 180] width 14 height 7
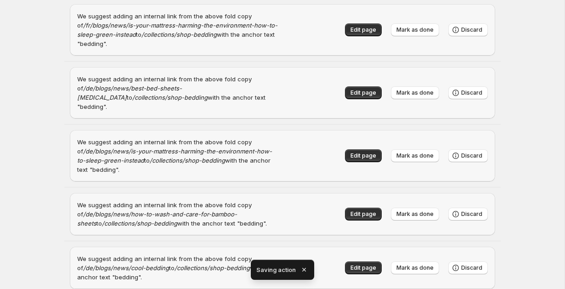
click at [304, 271] on icon "button" at bounding box center [303, 269] width 9 height 9
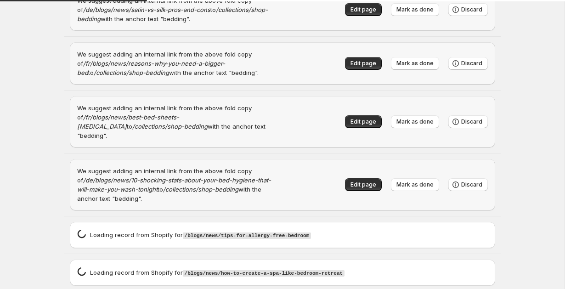
scroll to position [2001, 0]
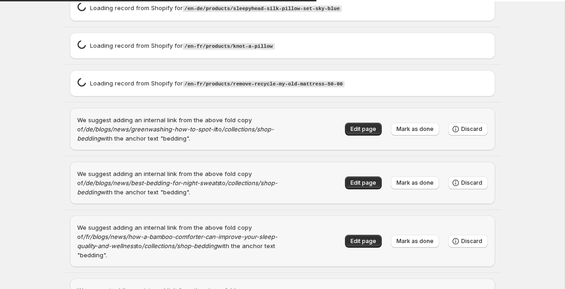
scroll to position [2909, 0]
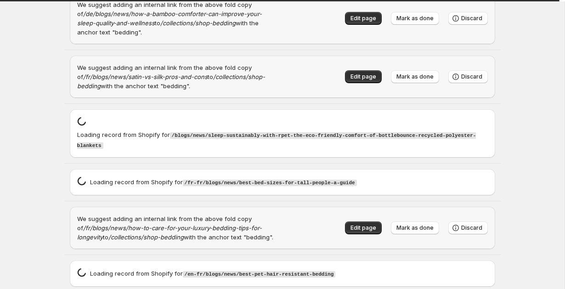
scroll to position [6677, 0]
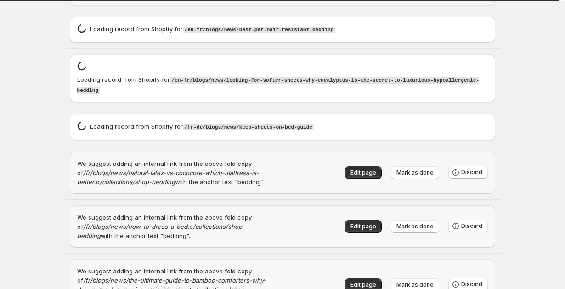
scroll to position [7332, 0]
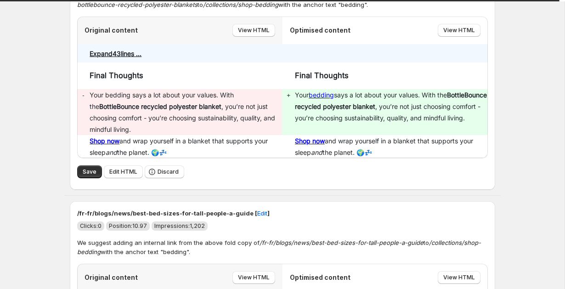
scroll to position [6813, 0]
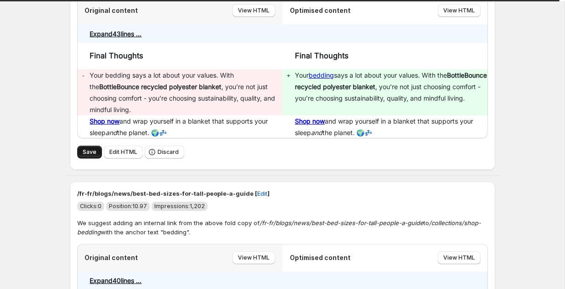
click at [88, 146] on button "Save" at bounding box center [89, 152] width 25 height 13
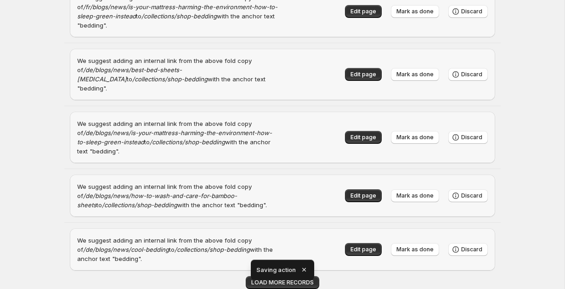
scroll to position [969, 0]
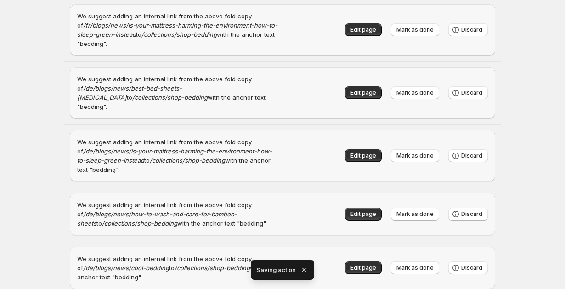
click at [303, 267] on icon "button" at bounding box center [303, 269] width 9 height 9
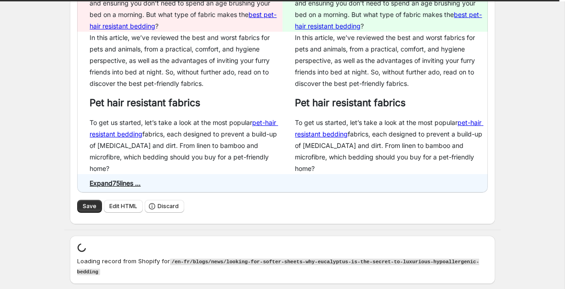
scroll to position [6411, 0]
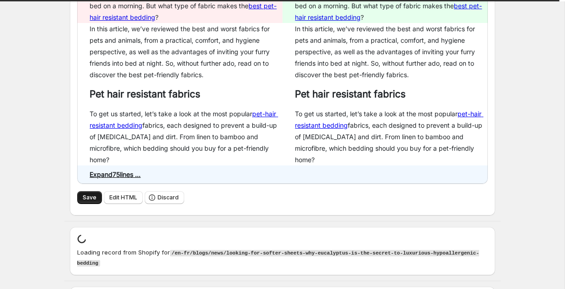
click at [85, 191] on button "Save" at bounding box center [89, 197] width 25 height 13
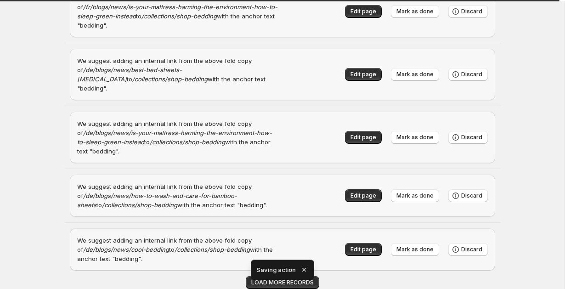
scroll to position [969, 0]
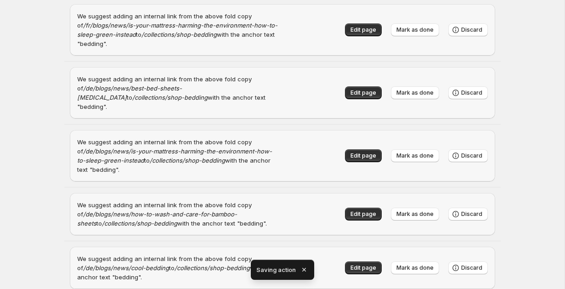
click at [305, 271] on icon "button" at bounding box center [303, 269] width 9 height 9
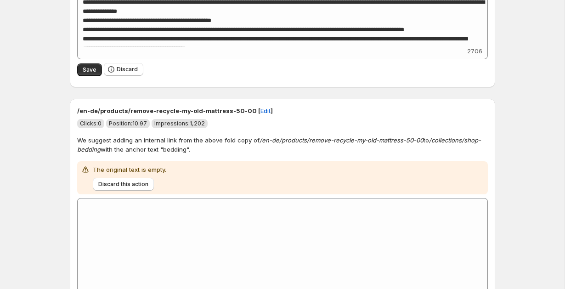
scroll to position [7472, 0]
